Goal: Check status

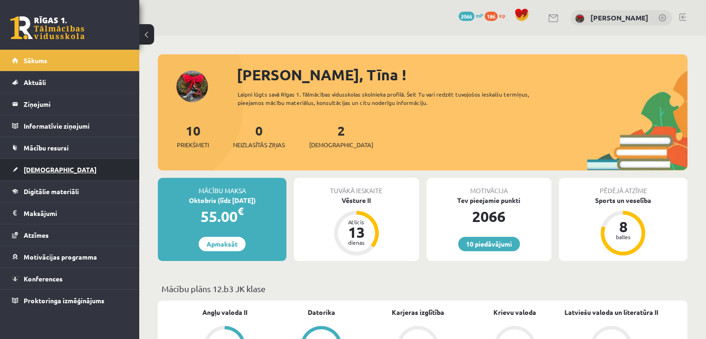
click at [30, 173] on link "[DEMOGRAPHIC_DATA]" at bounding box center [70, 169] width 116 height 21
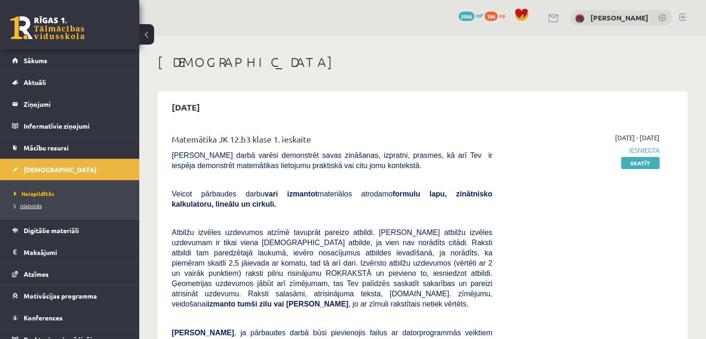
click at [32, 203] on span "Izlabotās" at bounding box center [28, 205] width 28 height 7
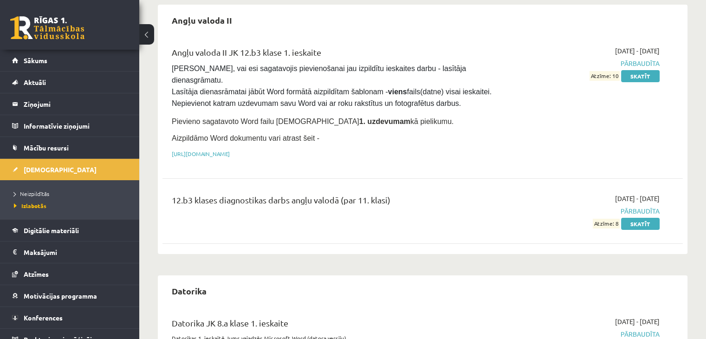
scroll to position [139, 0]
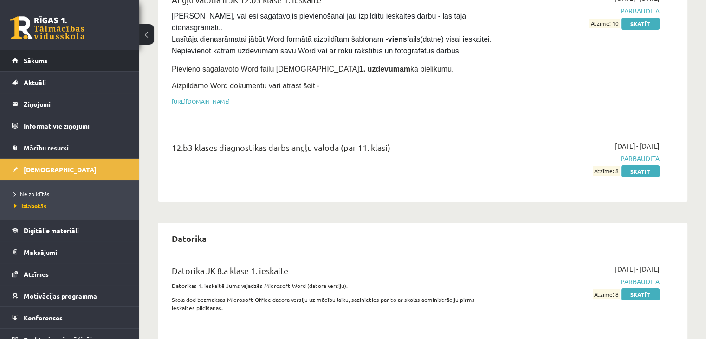
click at [34, 52] on link "Sākums" at bounding box center [70, 60] width 116 height 21
